Goal: Task Accomplishment & Management: Manage account settings

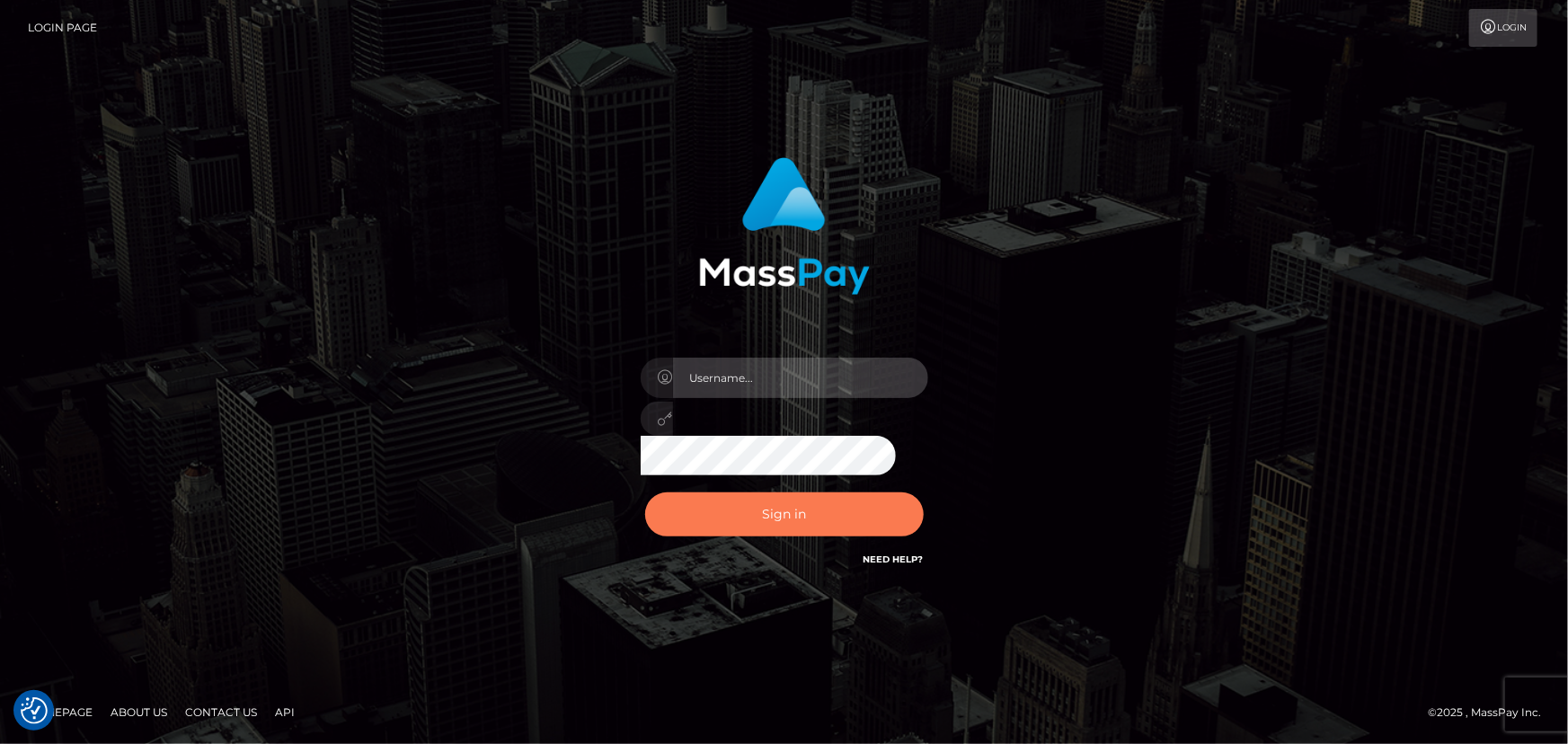
type input "[PERSON_NAME].spree"
click at [781, 507] on button "Sign in" at bounding box center [784, 514] width 279 height 44
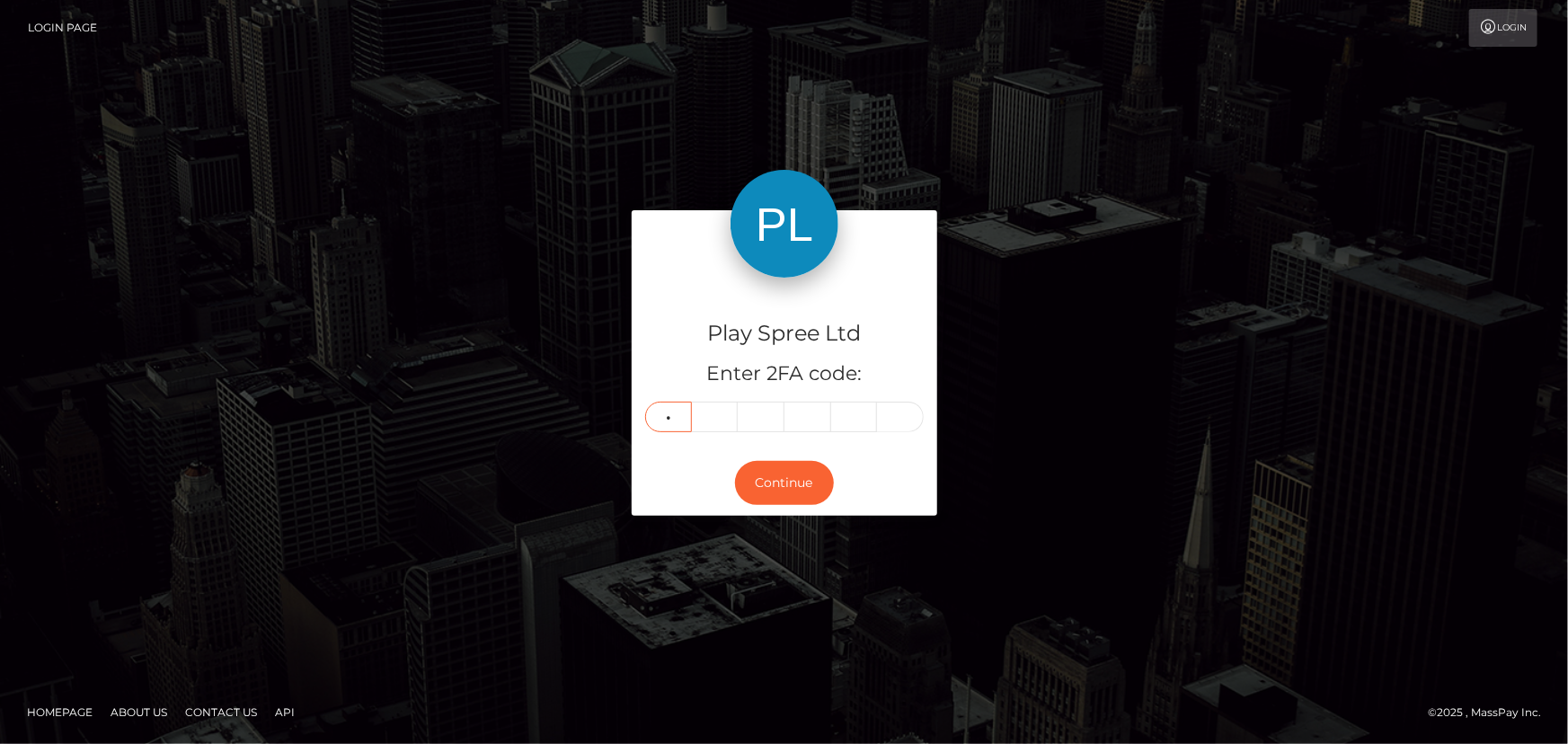
type input "4"
type input "7"
type input "1"
type input "0"
type input "8"
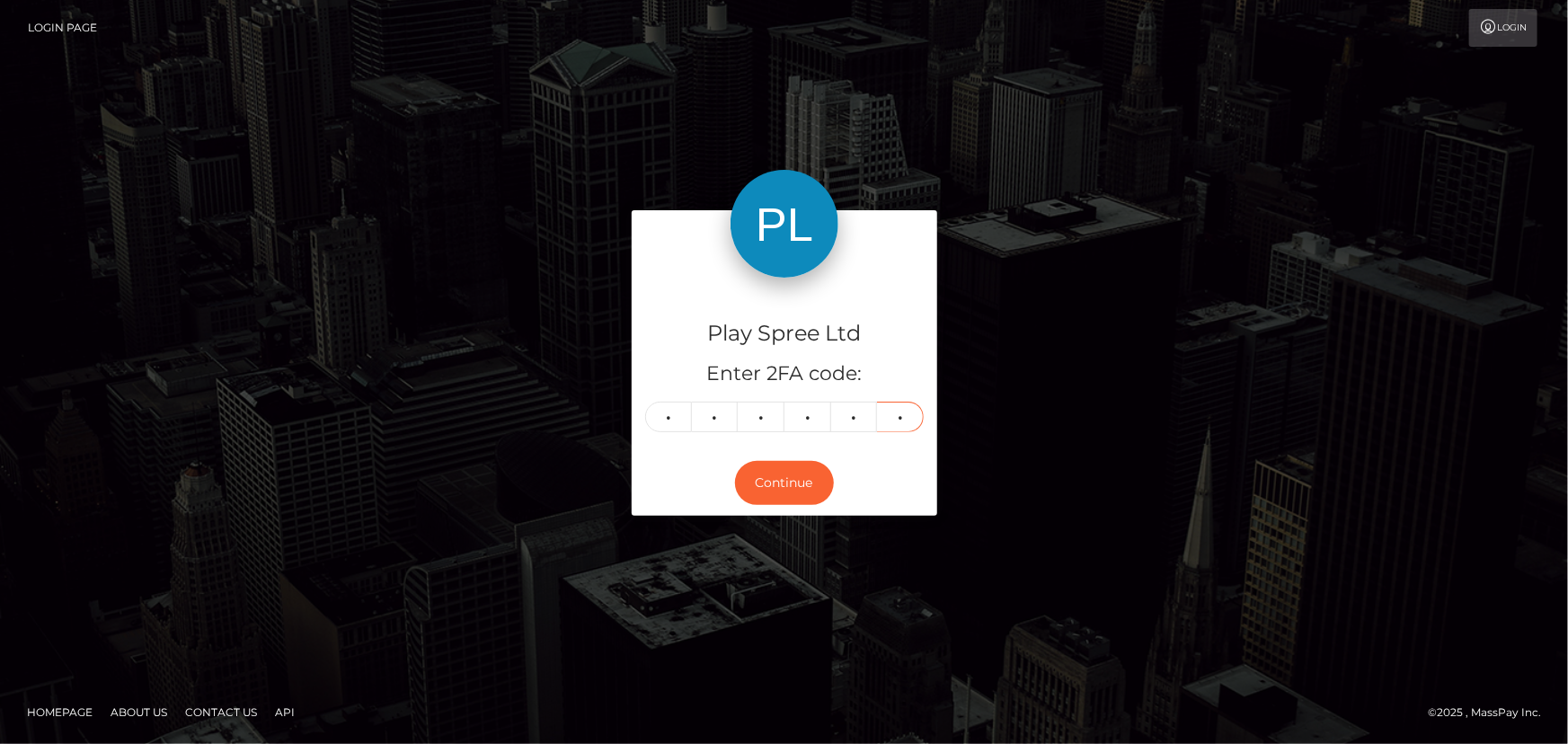
type input "4"
